Goal: Task Accomplishment & Management: Use online tool/utility

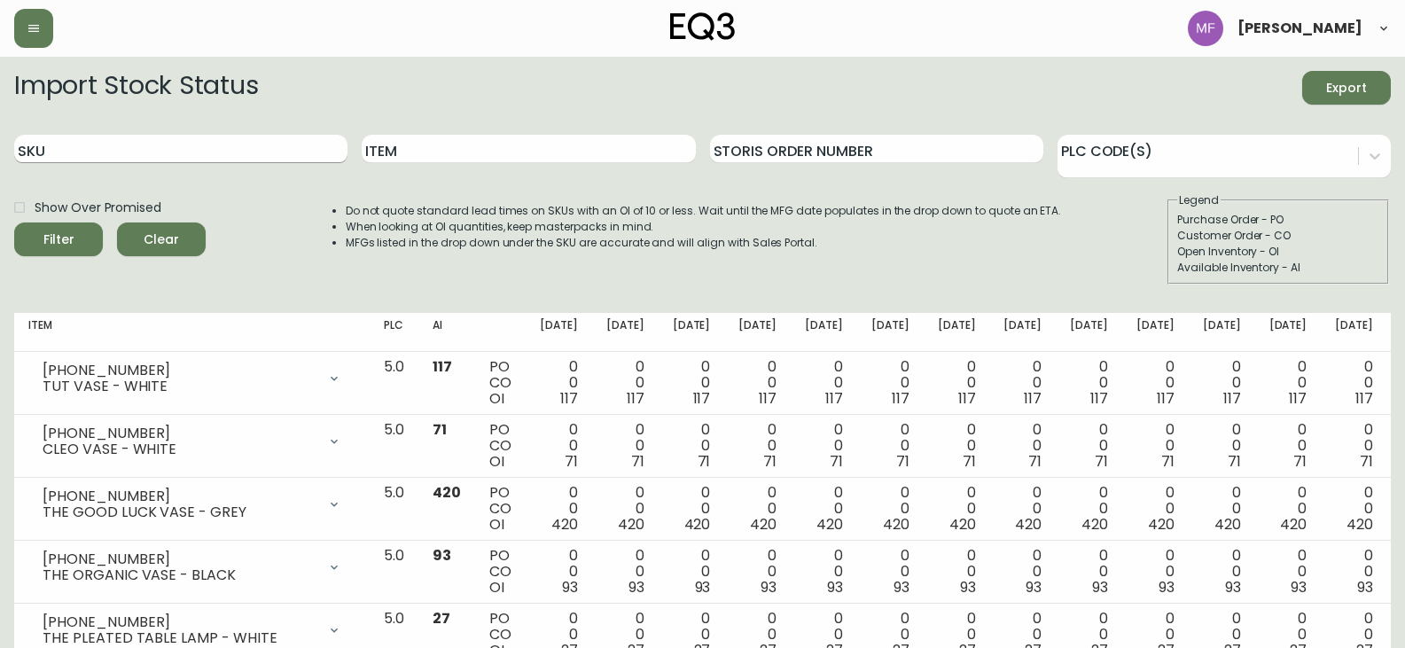
click at [255, 150] on input "SKU" at bounding box center [180, 149] width 333 height 28
paste input "7130-416-16"
click at [14, 223] on button "Filter" at bounding box center [58, 240] width 89 height 34
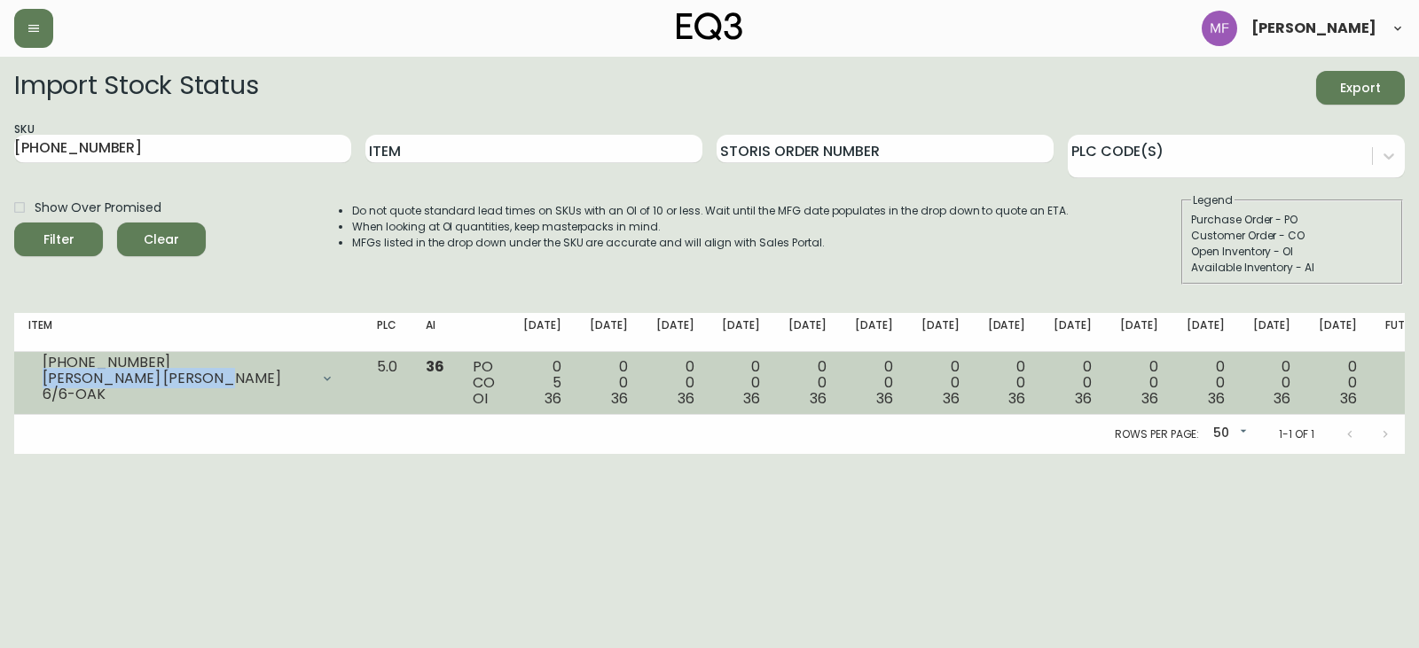
drag, startPoint x: 218, startPoint y: 387, endPoint x: 28, endPoint y: 408, distance: 190.8
click at [28, 408] on td "7130-416-16 MARCEL HB KING 6/6-OAK Opening Balance 41 ( Sep 04, 2025 ) Customer…" at bounding box center [188, 383] width 348 height 63
copy div "MARCEL HB KING 6/6-OAK"
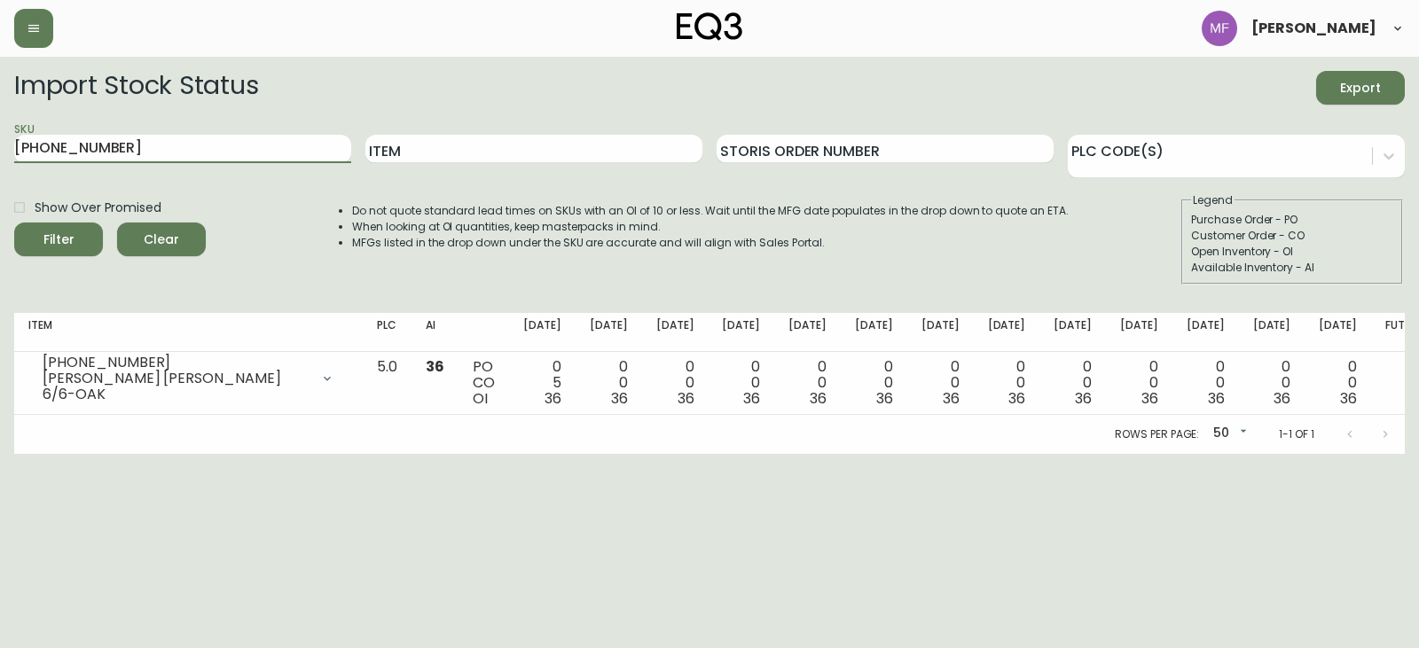
drag, startPoint x: 80, startPoint y: 153, endPoint x: 22, endPoint y: 167, distance: 59.1
click at [22, 167] on div "SKU 7130-416-16" at bounding box center [182, 150] width 337 height 58
paste input "7130-42"
type input "7"
paste input "7130-426-16"
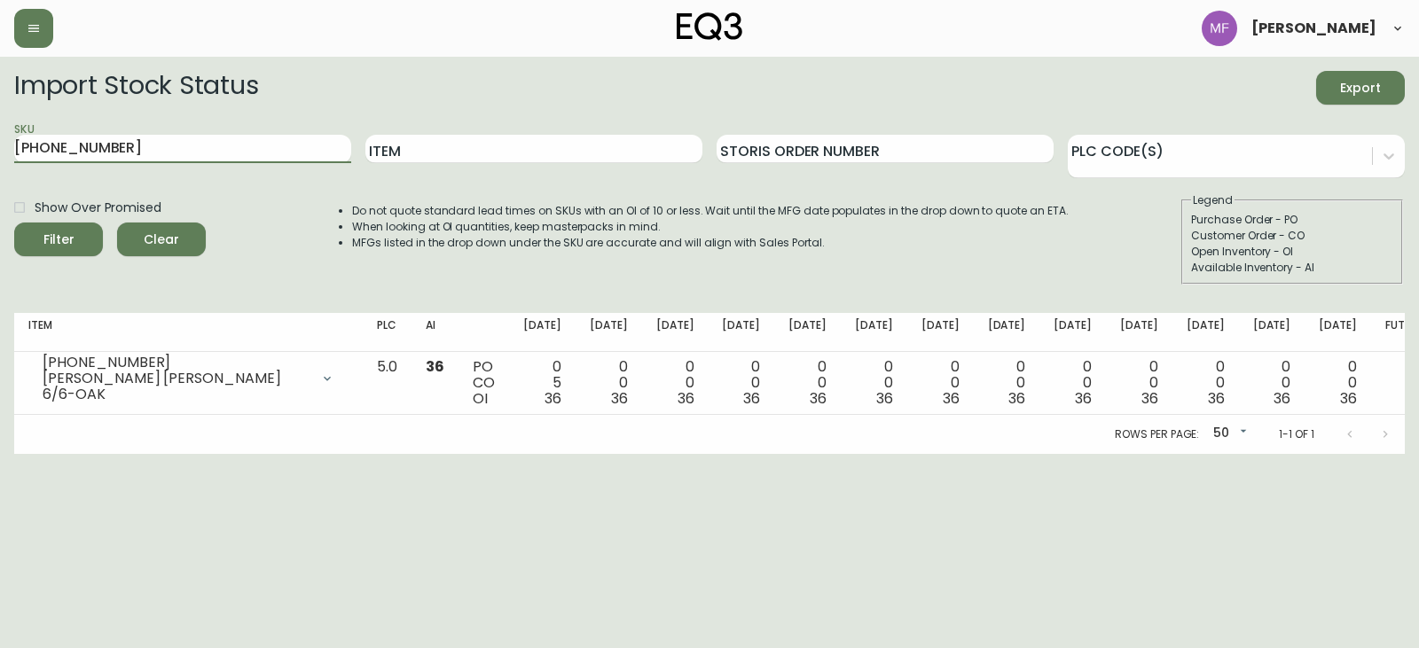
click at [14, 223] on button "Filter" at bounding box center [58, 240] width 89 height 34
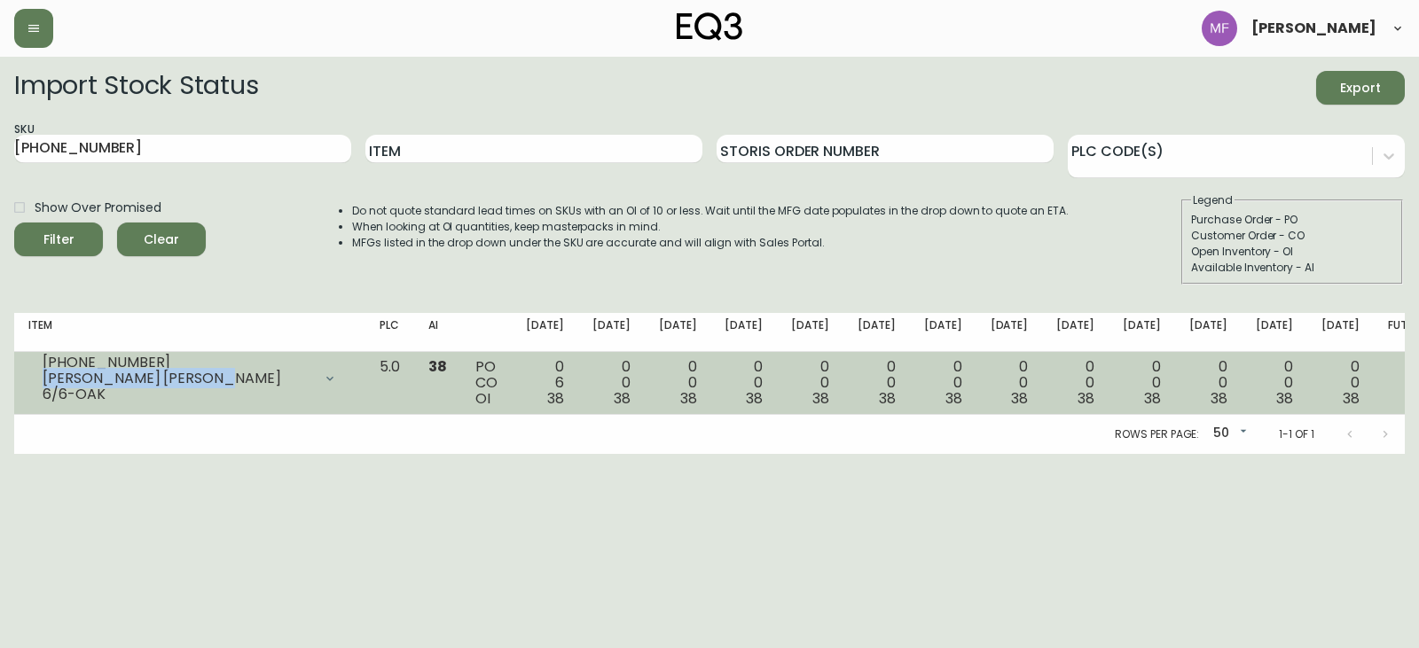
drag, startPoint x: 220, startPoint y: 387, endPoint x: 22, endPoint y: 387, distance: 197.7
click at [22, 387] on td "7130-426-16 MARCEL FB KING 6/6-OAK Opening Balance 44 ( Sep 04, 2025 ) Customer…" at bounding box center [189, 383] width 351 height 63
copy div "MARCEL FB KING 6/6-OAK"
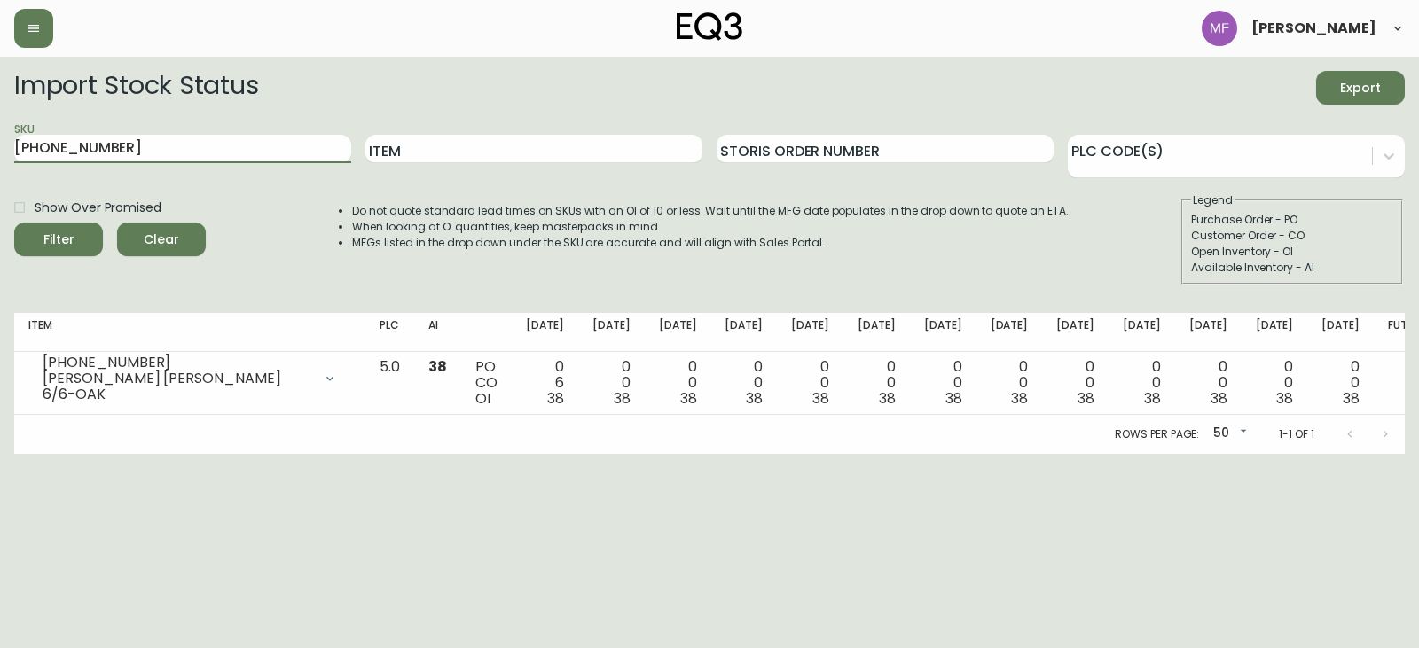
drag, startPoint x: 45, startPoint y: 152, endPoint x: 0, endPoint y: 154, distance: 45.2
click at [0, 154] on main "Import Stock Status Export SKU 7130-426-16 Item Storis Order Number PLC Code(s)…" at bounding box center [709, 255] width 1419 height 397
paste input "05"
click at [14, 223] on button "Filter" at bounding box center [58, 240] width 89 height 34
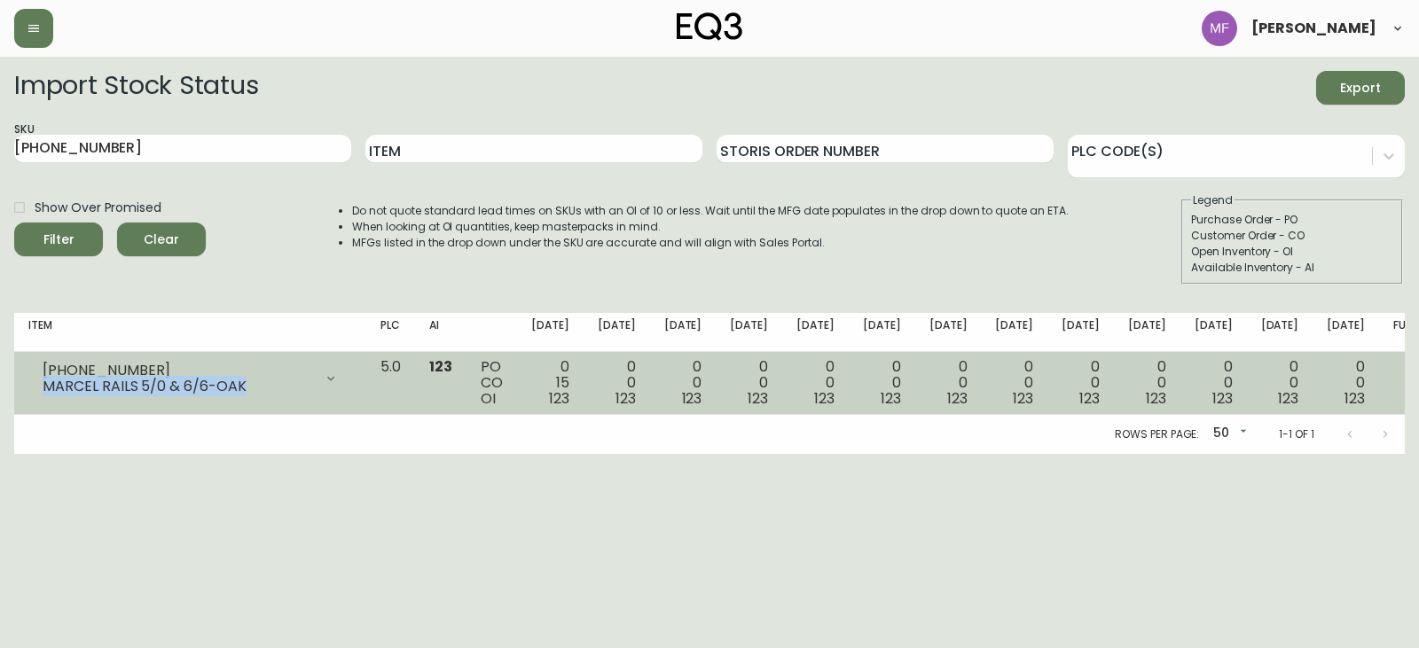
drag, startPoint x: 215, startPoint y: 387, endPoint x: 37, endPoint y: 395, distance: 178.3
click at [37, 395] on div "7130-405-16 MARCEL RAILS 5/0 & 6/6-OAK" at bounding box center [190, 378] width 324 height 39
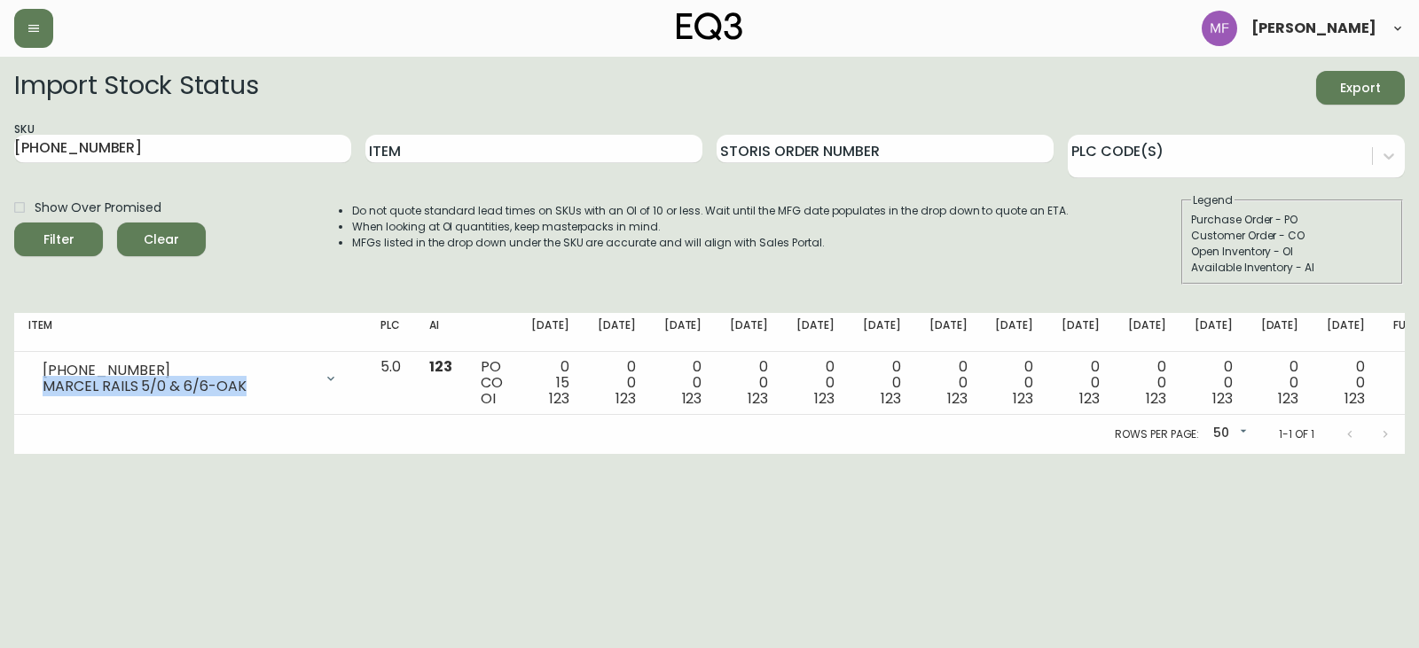
copy div "MARCEL RAILS 5/0 & 6/6-OAK"
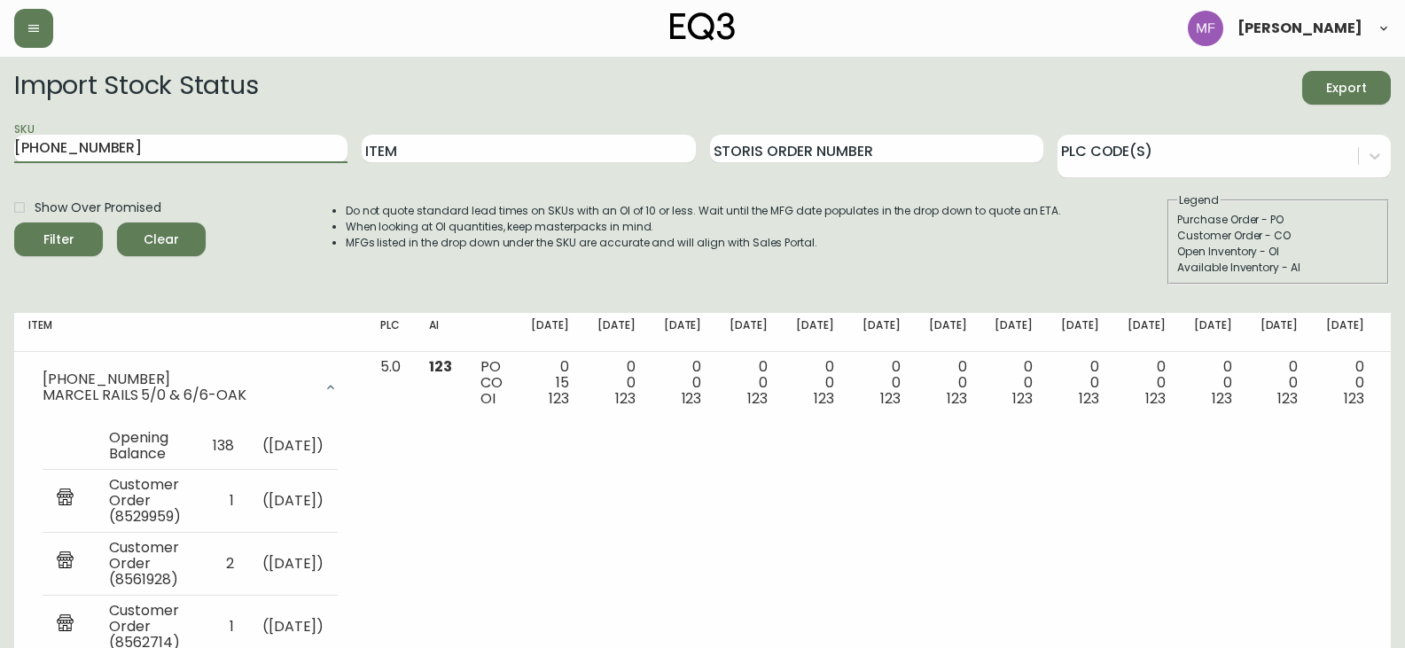
drag, startPoint x: 114, startPoint y: 152, endPoint x: 0, endPoint y: 167, distance: 115.2
paste input "3050-434-0"
type input "3050-434-0"
click at [14, 223] on button "Filter" at bounding box center [58, 240] width 89 height 34
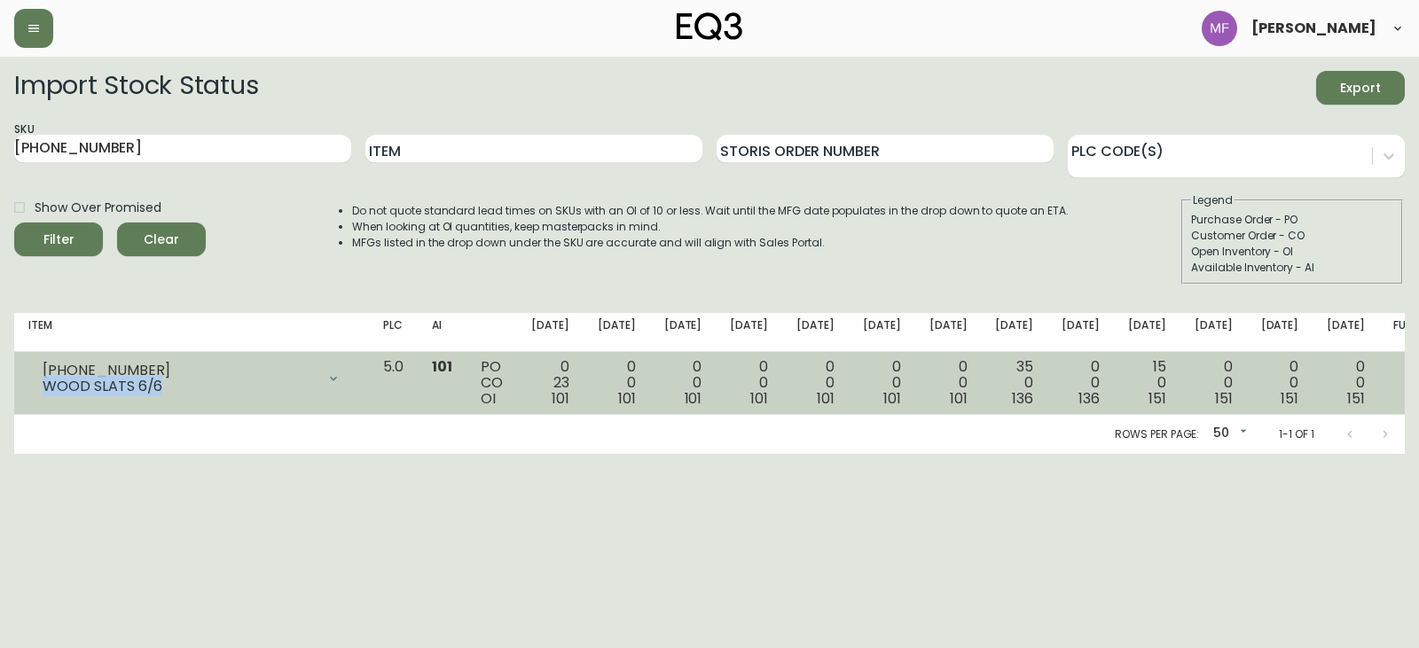
drag, startPoint x: 159, startPoint y: 386, endPoint x: 43, endPoint y: 396, distance: 116.6
click at [43, 396] on div "3050-434-0 WOOD SLATS 6/6" at bounding box center [191, 378] width 326 height 39
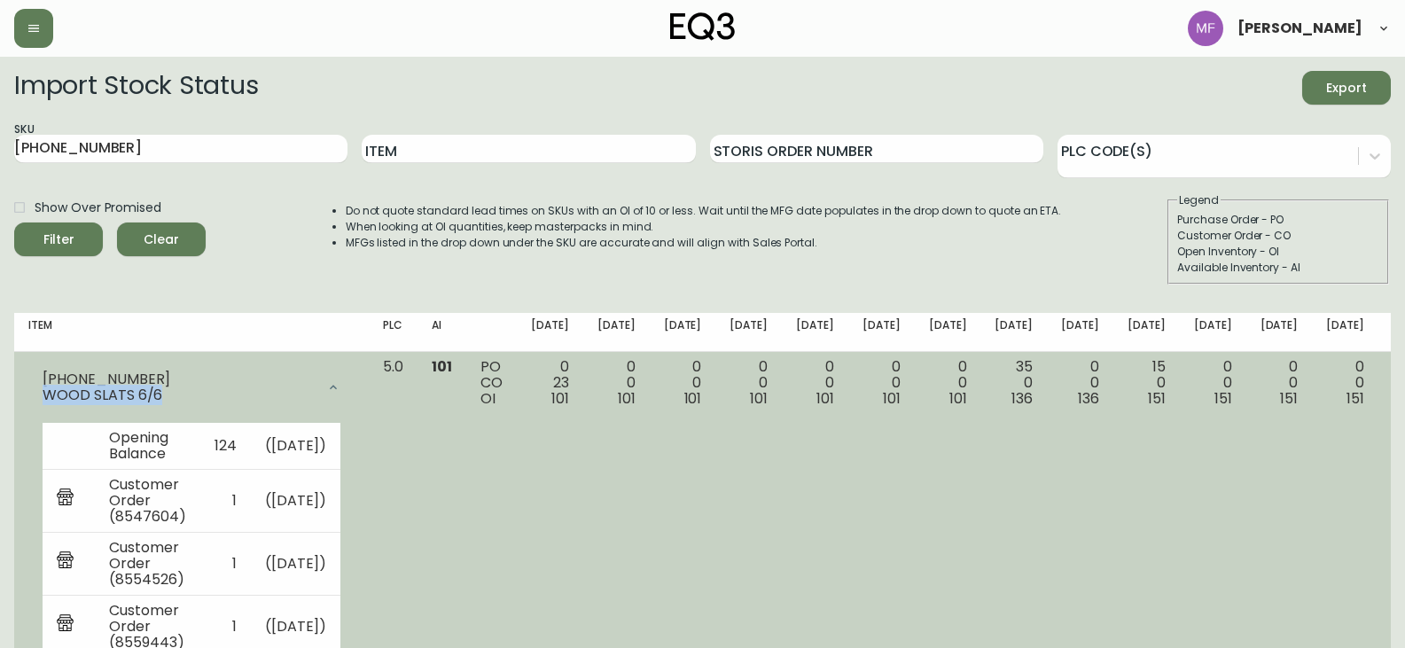
copy div "WOOD SLATS 6/6"
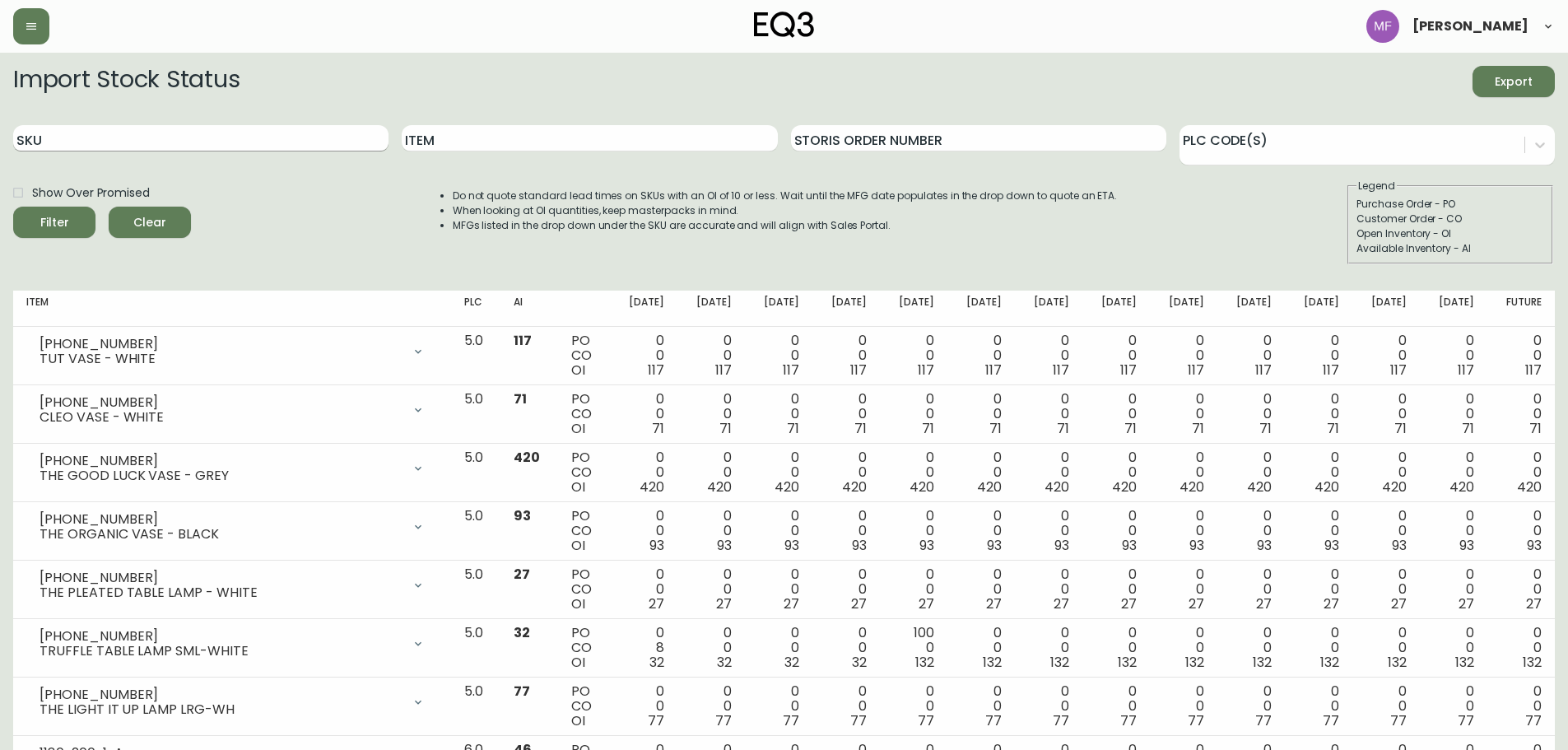
click at [135, 144] on input "SKU" at bounding box center [201, 138] width 375 height 26
paste input "[PHONE_NUMBER]"
click at [13, 207] on button "Filter" at bounding box center [54, 223] width 83 height 32
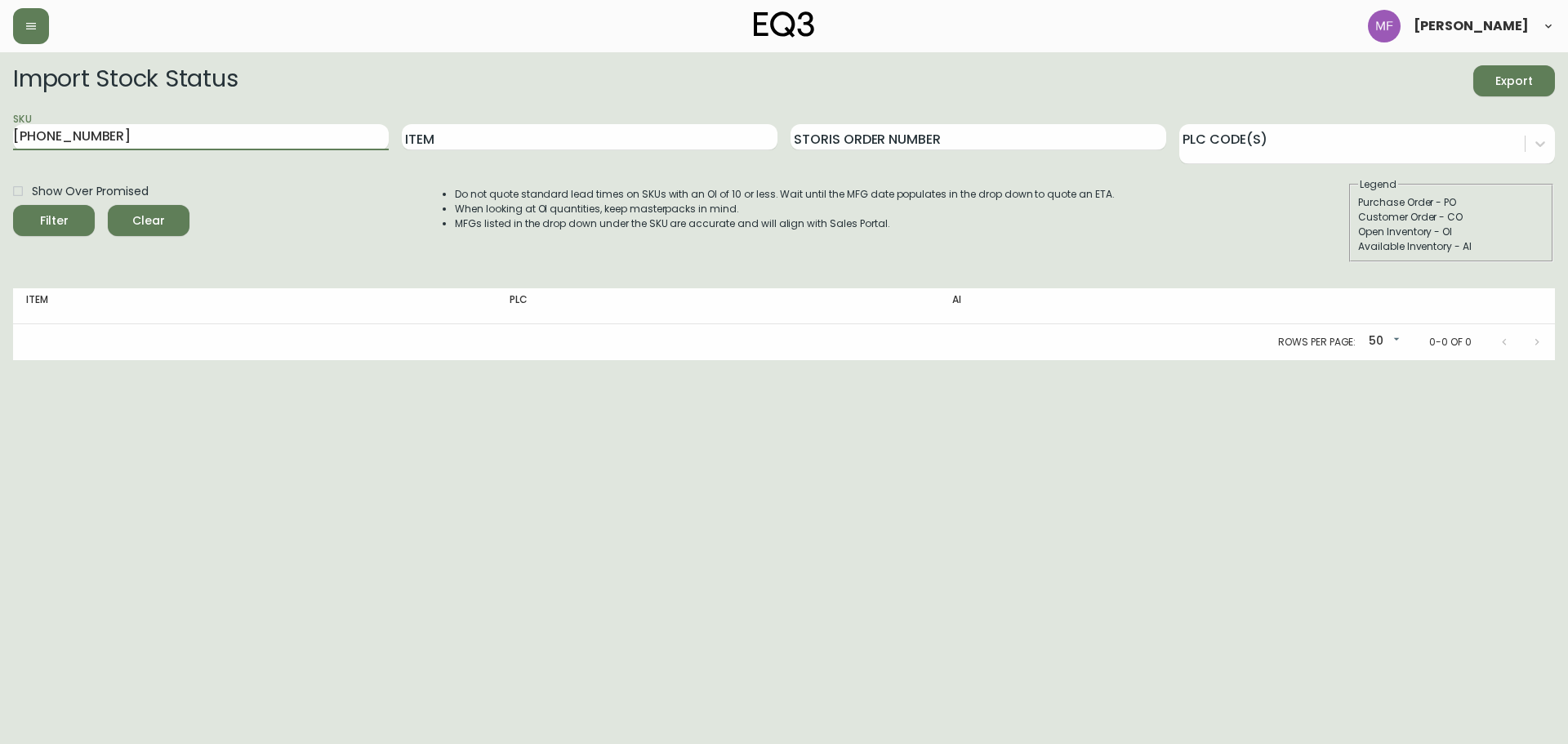
drag, startPoint x: 111, startPoint y: 138, endPoint x: -54, endPoint y: 134, distance: 165.0
click at [0, 134] on html "[PERSON_NAME] Import Stock Status Export SKU [PHONE_NUMBER] Item Storis Order N…" at bounding box center [784, 180] width 1568 height 360
paste input "166-0"
click at [13, 205] on button "Filter" at bounding box center [53, 221] width 82 height 31
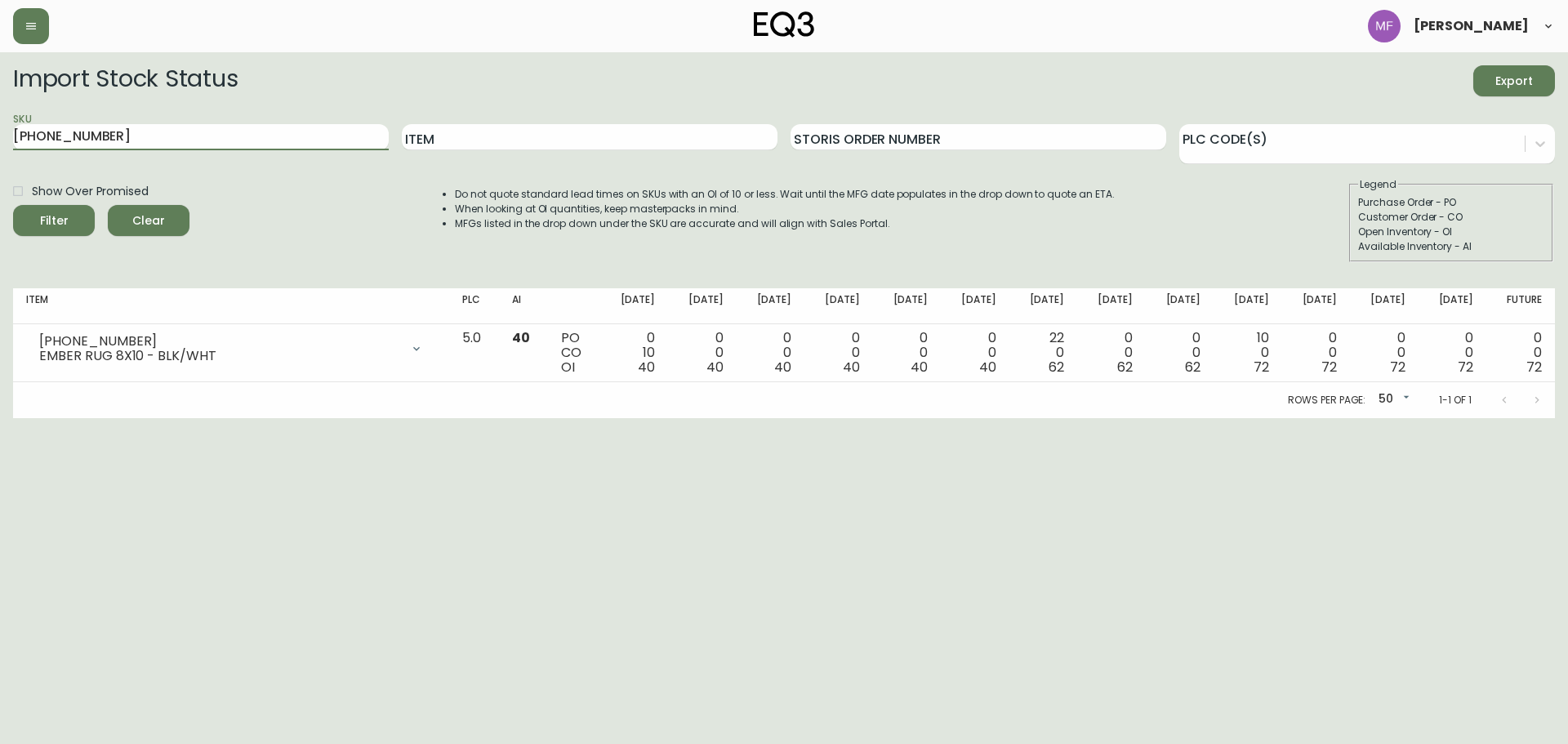
drag, startPoint x: 162, startPoint y: 138, endPoint x: -81, endPoint y: 135, distance: 243.0
click at [0, 135] on html "[PERSON_NAME] Import Stock Status Export SKU [PHONE_NUMBER] Item Storis Order N…" at bounding box center [784, 209] width 1568 height 418
paste input "80-467-"
click at [13, 205] on button "Filter" at bounding box center [53, 221] width 82 height 31
drag, startPoint x: 9, startPoint y: 145, endPoint x: -43, endPoint y: 145, distance: 52.0
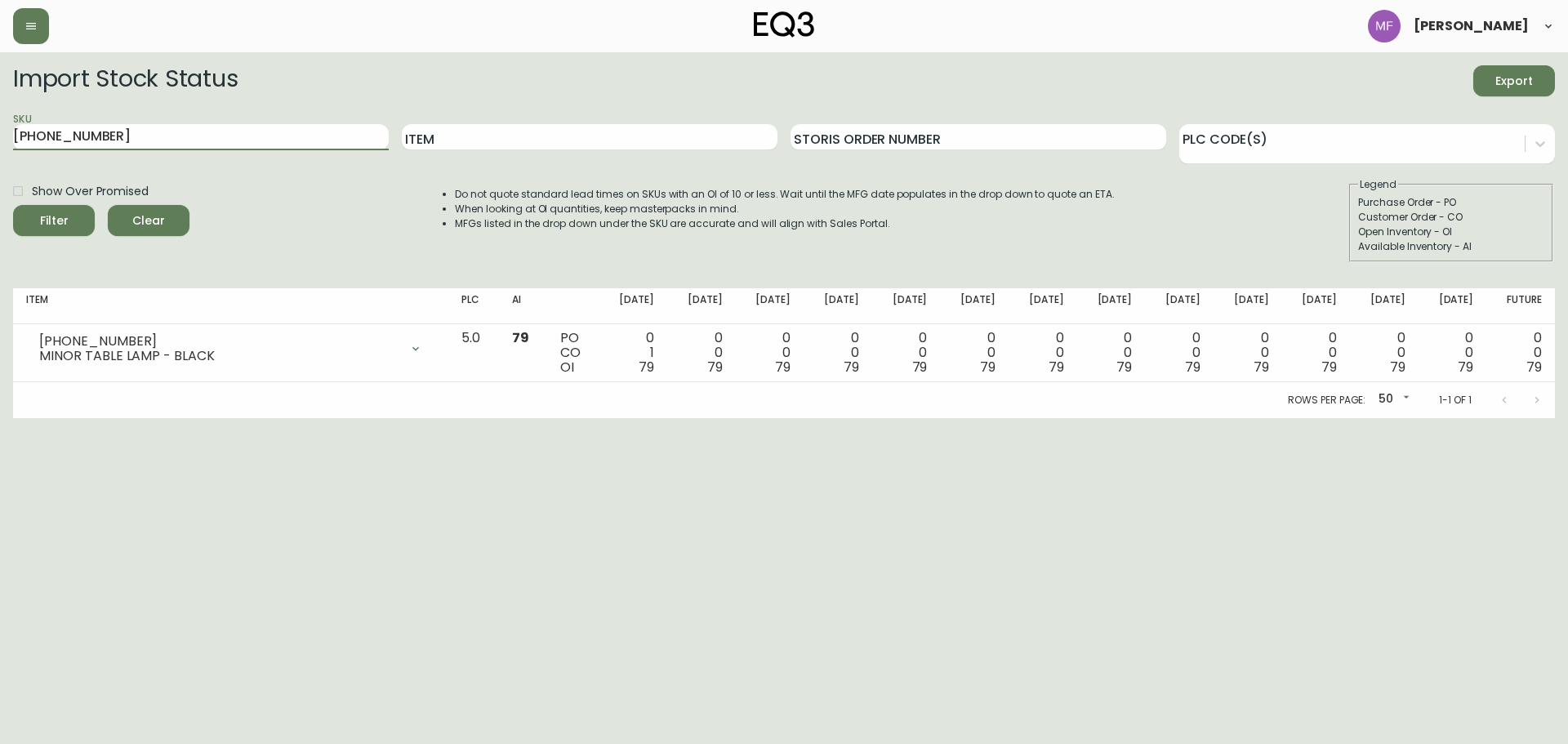
click at [0, 145] on html "[PERSON_NAME] Import Stock Status Export SKU [PHONE_NUMBER] Item Storis Order N…" at bounding box center [784, 209] width 1568 height 418
paste input "27"
click at [13, 205] on button "Filter" at bounding box center [53, 221] width 82 height 31
drag, startPoint x: 193, startPoint y: 147, endPoint x: 6, endPoint y: 157, distance: 187.3
click at [6, 157] on main "Import Stock Status Export SKU [PHONE_NUMBER] Item Storis Order Number PLC Code…" at bounding box center [784, 235] width 1568 height 366
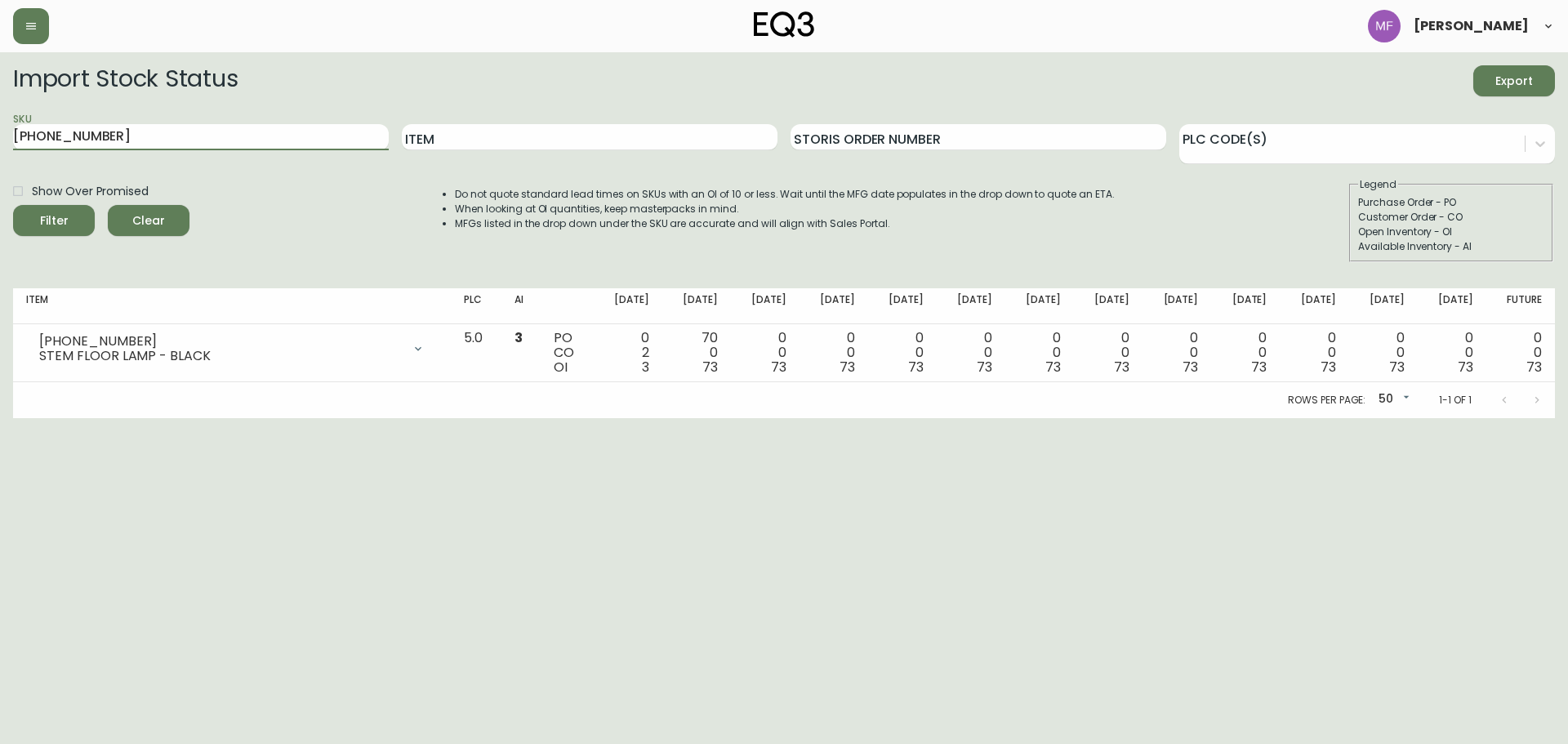
paste input "90-912-0"
type input "[PHONE_NUMBER]"
click at [13, 205] on button "Filter" at bounding box center [53, 221] width 82 height 31
